Goal: Find specific page/section: Find specific page/section

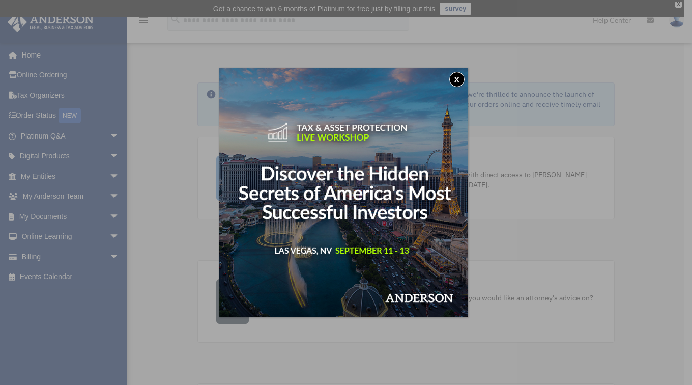
click at [461, 77] on button "x" at bounding box center [456, 79] width 15 height 15
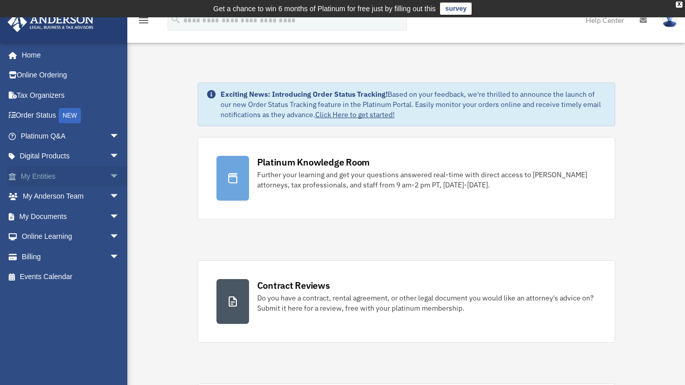
click at [109, 178] on span "arrow_drop_down" at bounding box center [119, 176] width 20 height 21
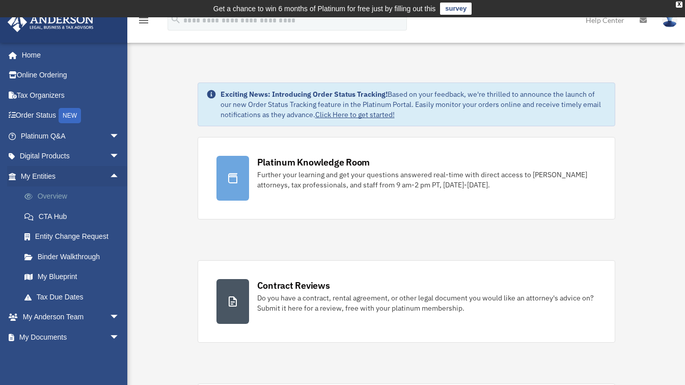
click at [47, 196] on link "Overview" at bounding box center [74, 196] width 121 height 20
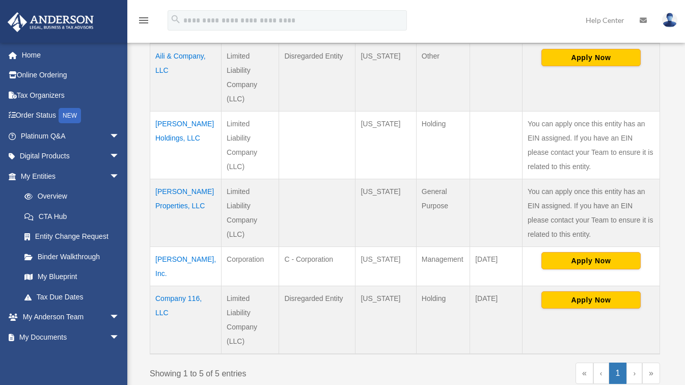
scroll to position [273, 0]
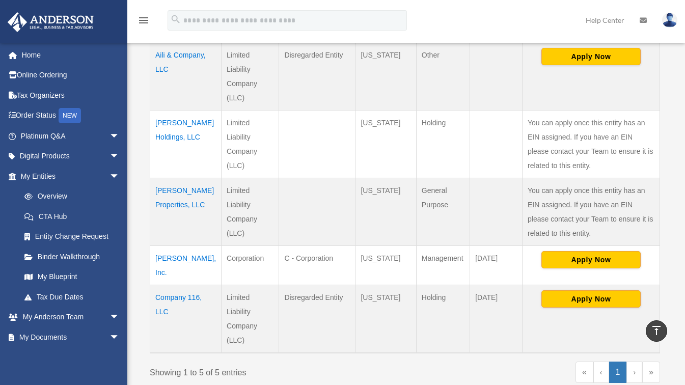
click at [164, 245] on td "Amaris Welles, Inc." at bounding box center [185, 264] width 71 height 39
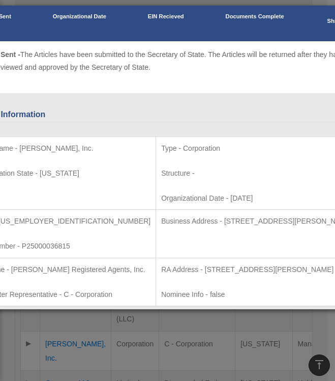
scroll to position [109, 0]
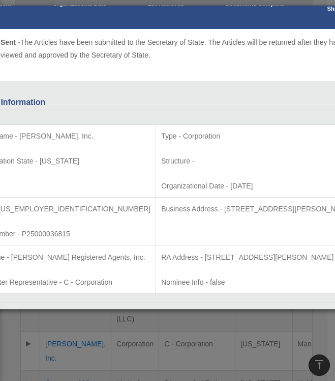
click at [102, 279] on p "Tax Matter Representative - C - Corporation" at bounding box center [62, 282] width 177 height 13
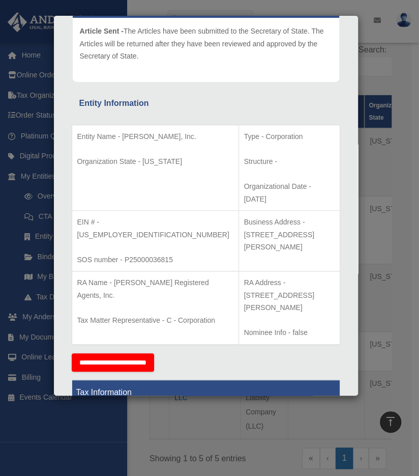
scroll to position [0, 0]
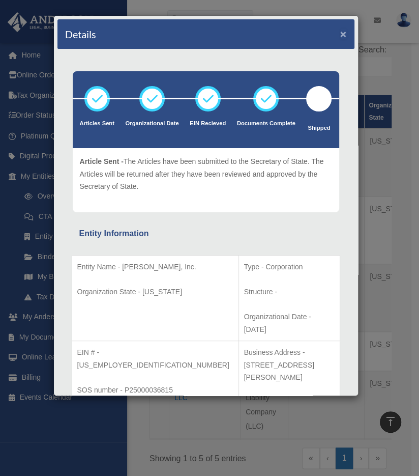
click at [340, 35] on button "×" at bounding box center [343, 34] width 7 height 11
